Goal: Transaction & Acquisition: Subscribe to service/newsletter

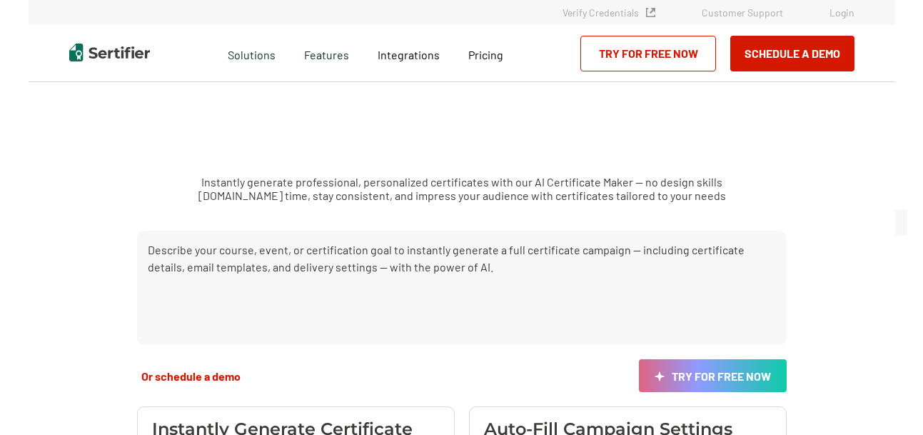
scroll to position [225, 0]
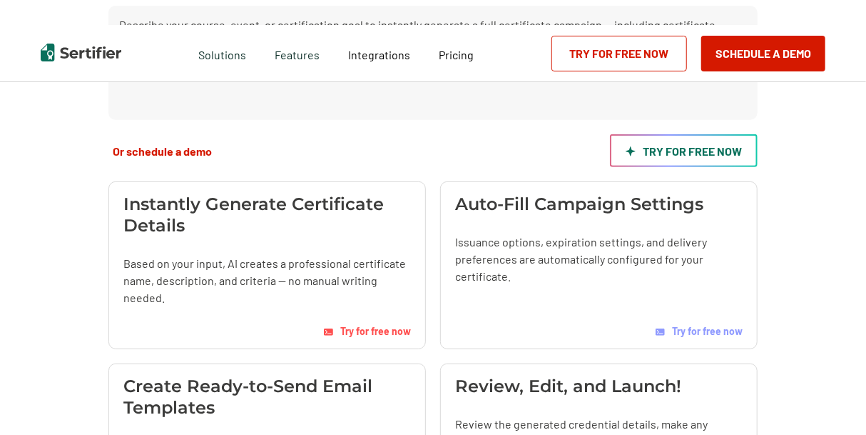
click at [697, 167] on link "Try for free now" at bounding box center [684, 150] width 148 height 33
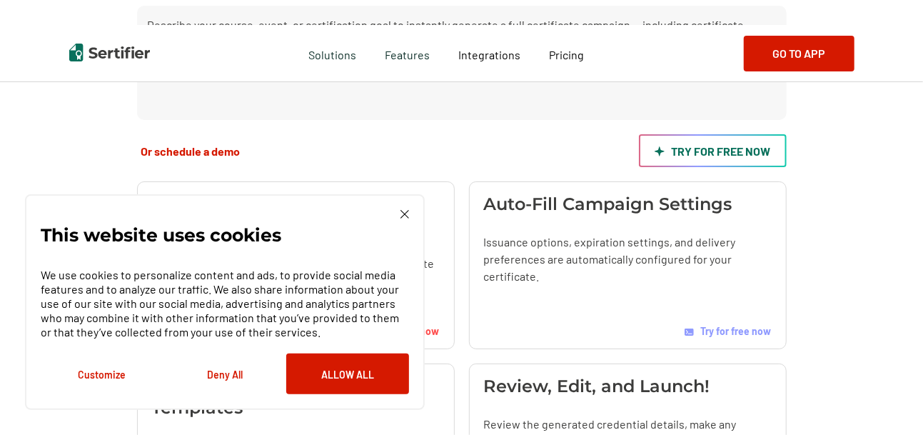
scroll to position [0, 0]
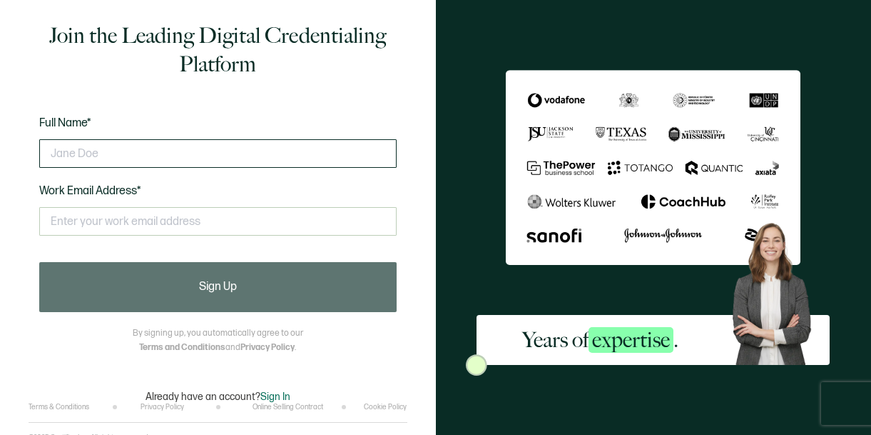
click at [375, 155] on input "text" at bounding box center [218, 153] width 358 height 29
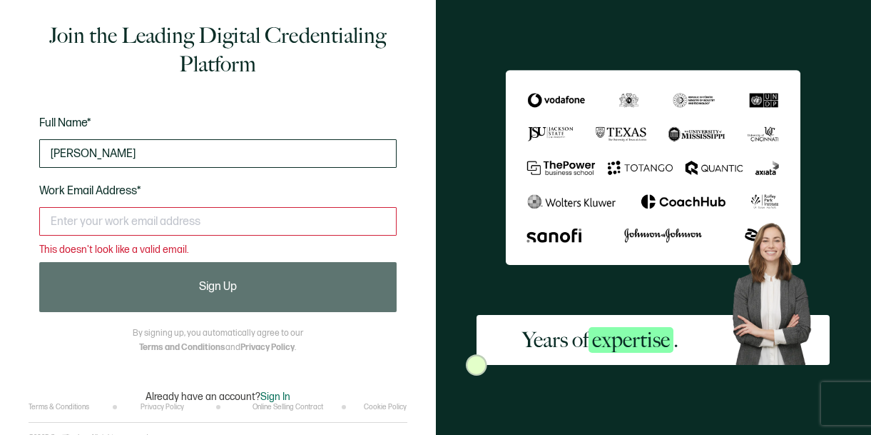
click at [352, 163] on input "Amanda" at bounding box center [218, 153] width 358 height 29
type input "A"
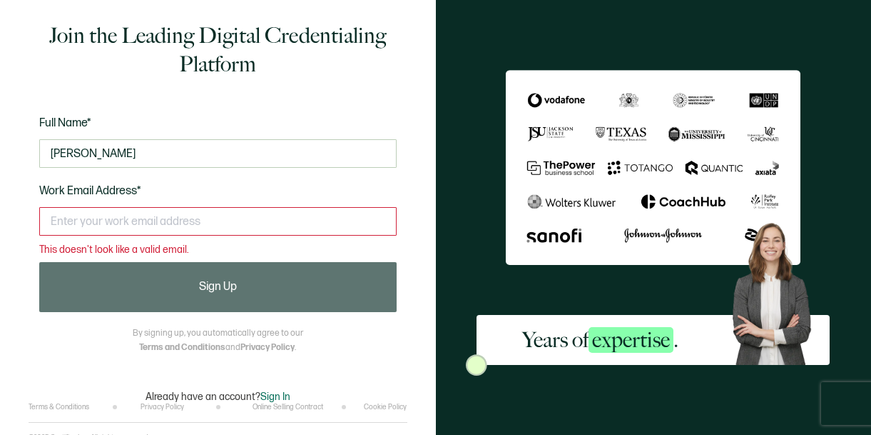
type input "Schyler Scott Gossett"
click at [313, 226] on input "text" at bounding box center [218, 221] width 358 height 29
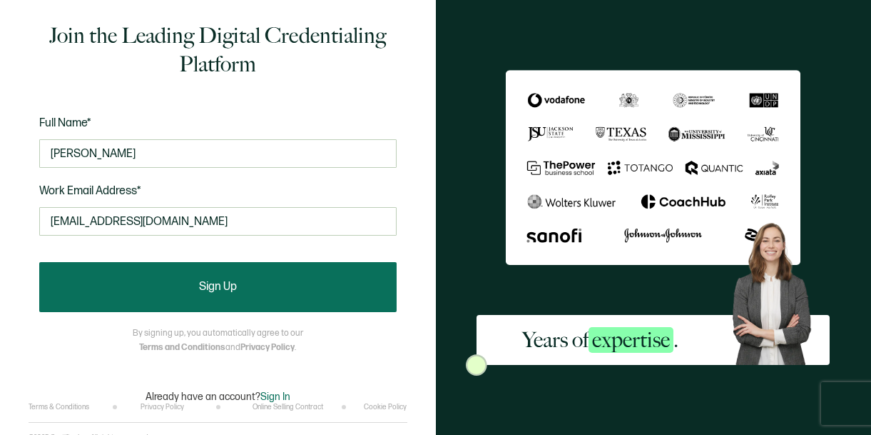
click at [340, 312] on button "Sign Up" at bounding box center [218, 287] width 358 height 50
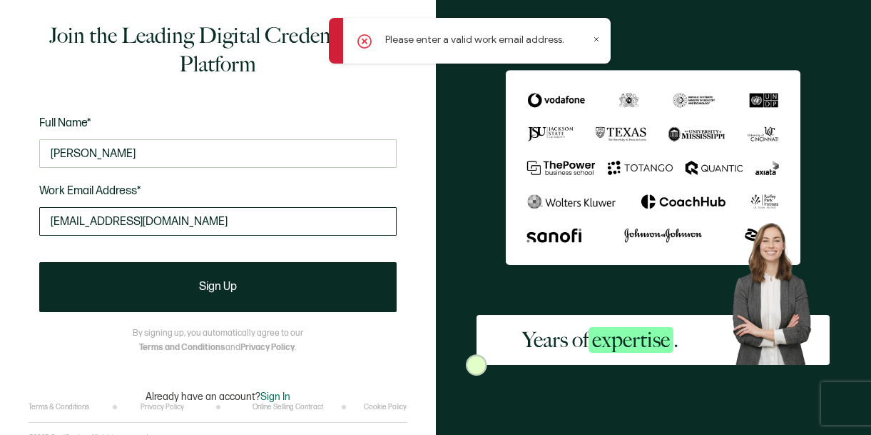
click at [353, 231] on input "amandahodges060@gmail.com" at bounding box center [218, 221] width 358 height 29
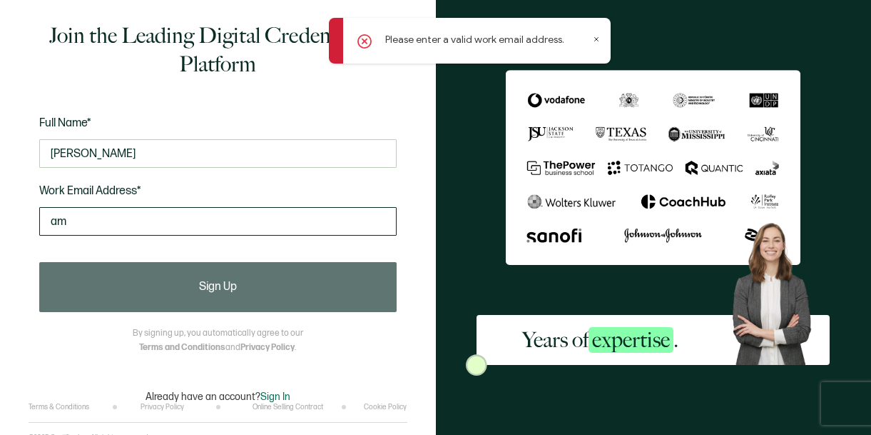
type input "a"
type input "amanda"
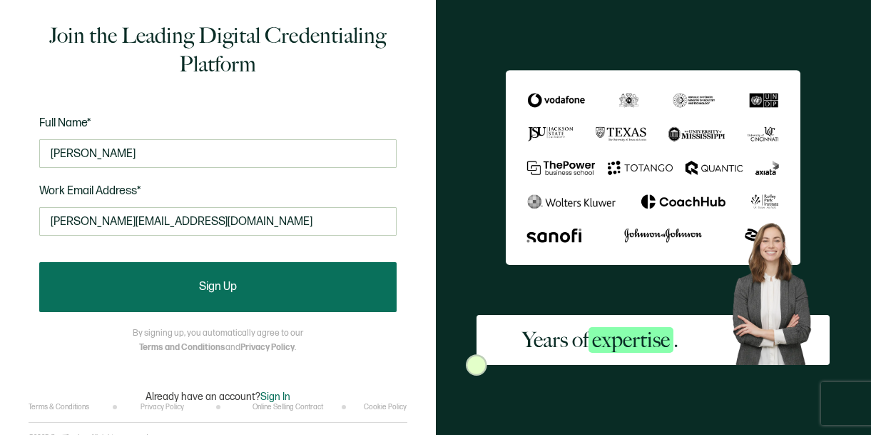
type input "Amanda.hodges4@snhu.edu"
click at [336, 273] on button "Sign Up" at bounding box center [218, 287] width 358 height 50
